Goal: Navigation & Orientation: Find specific page/section

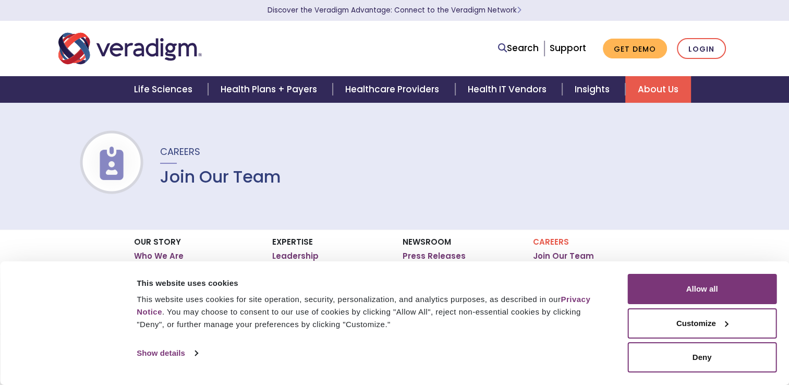
click at [727, 293] on button "Allow all" at bounding box center [702, 289] width 149 height 30
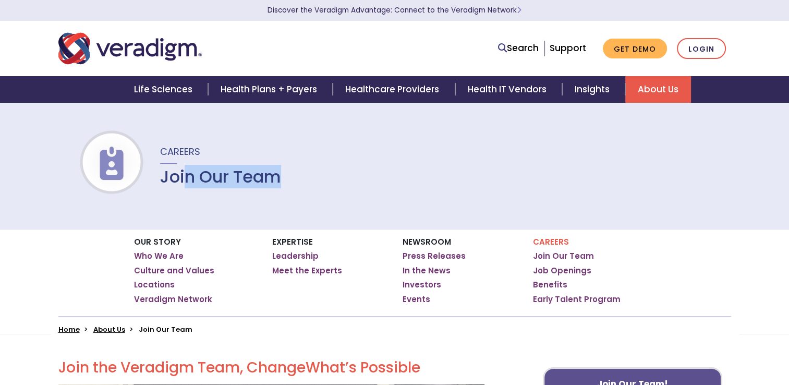
drag, startPoint x: 184, startPoint y: 176, endPoint x: 287, endPoint y: 180, distance: 102.9
click at [287, 180] on div "Careers Join Our Team" at bounding box center [394, 165] width 789 height 127
click at [171, 150] on span "Careers" at bounding box center [180, 151] width 40 height 13
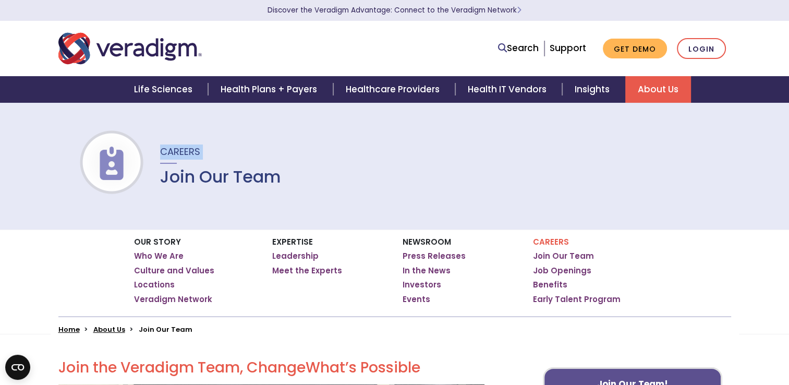
click at [171, 150] on span "Careers" at bounding box center [180, 151] width 40 height 13
click at [103, 153] on img at bounding box center [111, 163] width 67 height 33
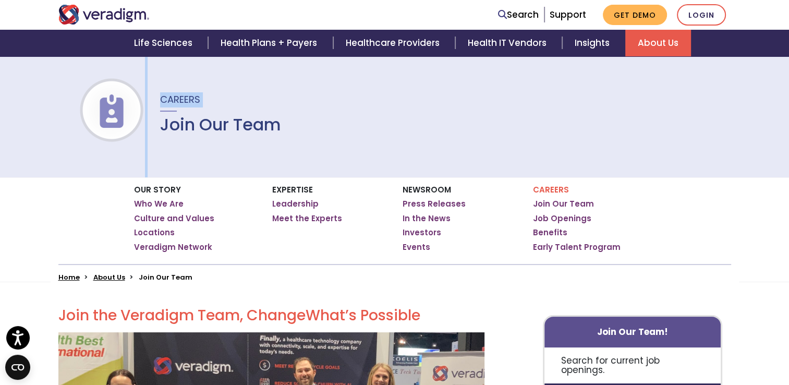
scroll to position [157, 0]
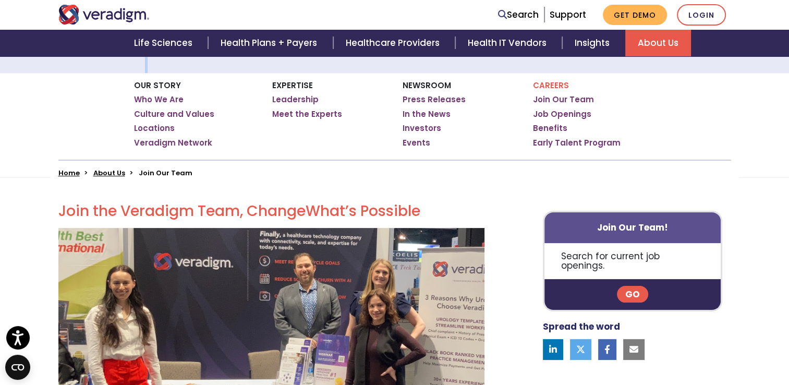
click at [632, 286] on link "Go" at bounding box center [632, 294] width 31 height 17
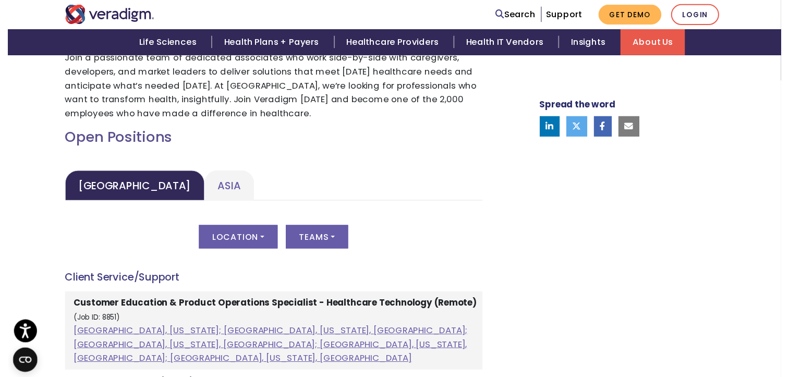
scroll to position [470, 0]
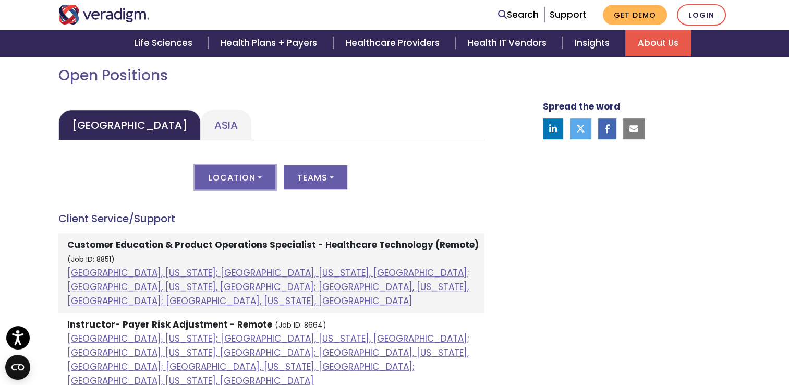
click at [264, 175] on button "Location" at bounding box center [235, 177] width 80 height 24
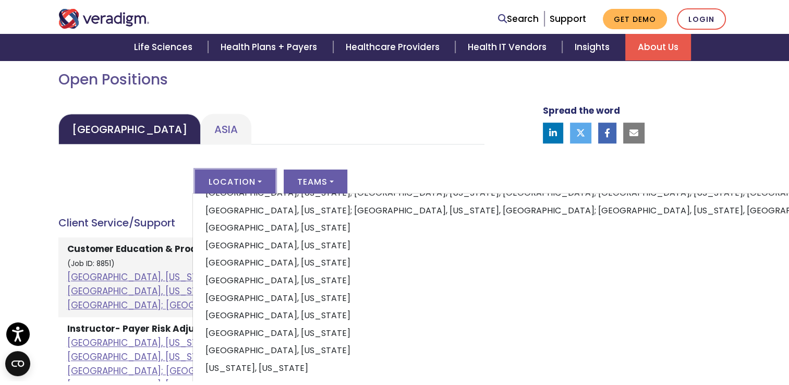
scroll to position [104, 0]
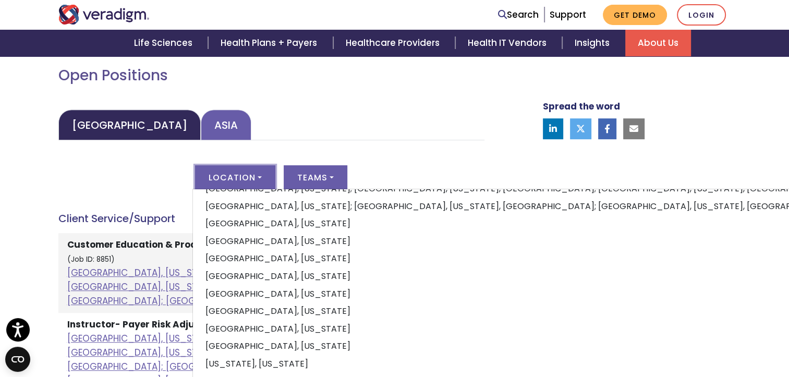
click at [201, 128] on link "Asia" at bounding box center [226, 125] width 51 height 31
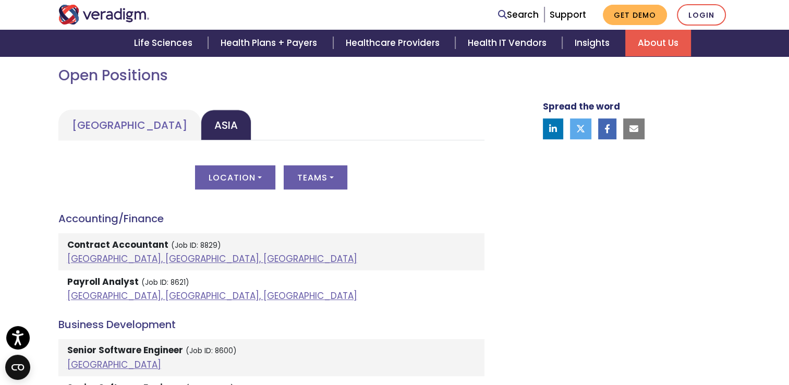
scroll to position [522, 0]
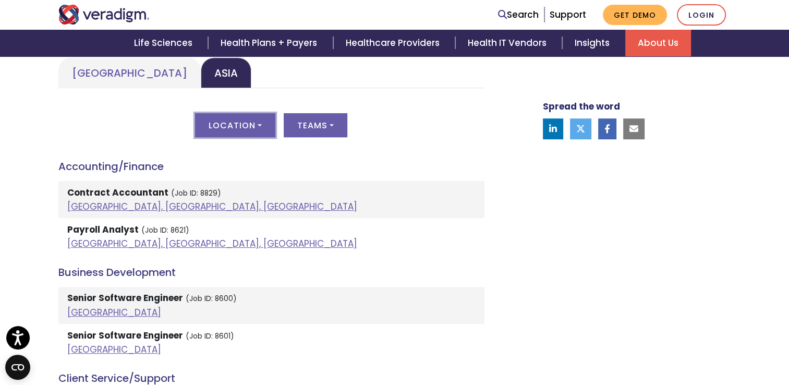
click at [257, 123] on button "Location" at bounding box center [235, 125] width 80 height 24
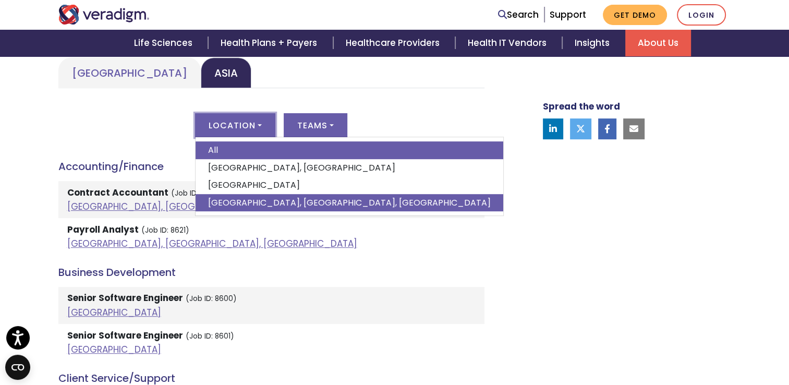
click at [261, 203] on link "Pune, Maharashtra, India" at bounding box center [350, 203] width 308 height 18
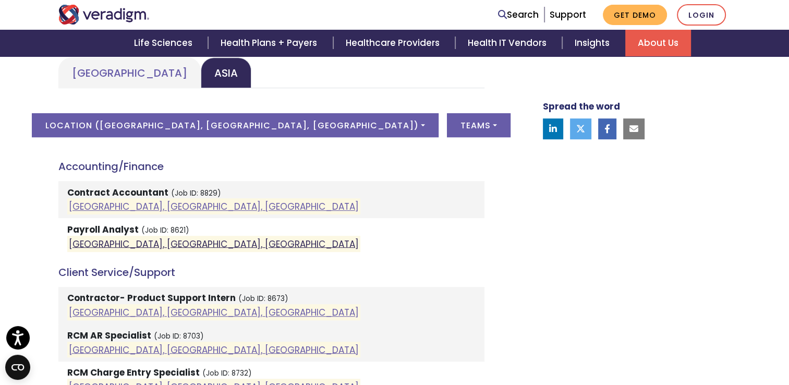
click at [133, 242] on link "Pune, Maharashtra, India" at bounding box center [214, 243] width 290 height 13
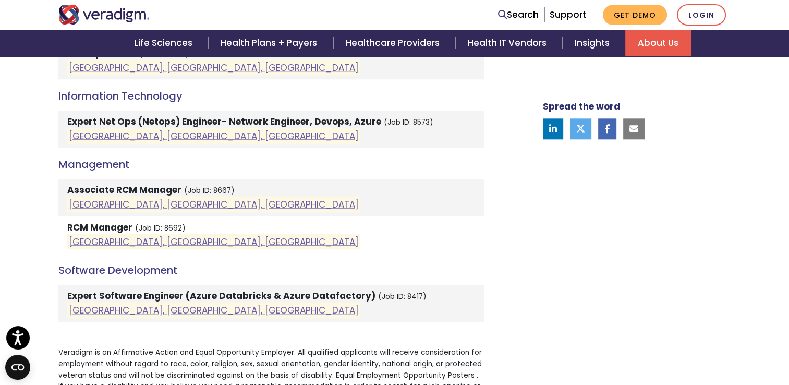
scroll to position [1096, 0]
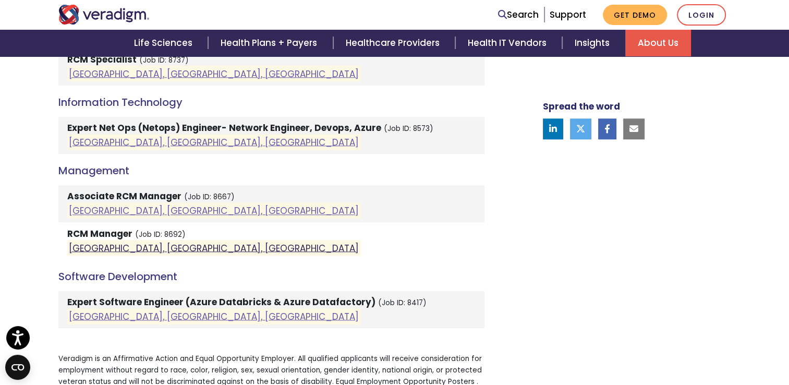
click at [118, 244] on link "Pune, Maharashtra, India" at bounding box center [214, 248] width 290 height 13
